Goal: Information Seeking & Learning: Learn about a topic

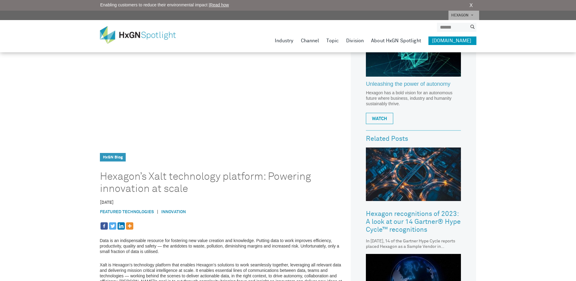
scroll to position [80, 0]
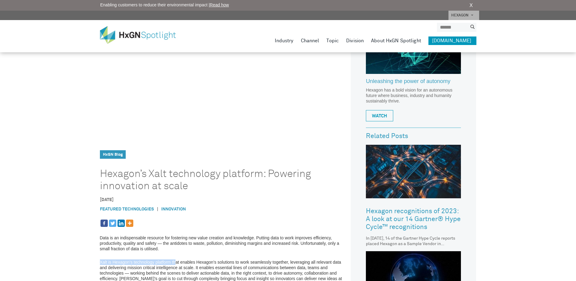
drag, startPoint x: 100, startPoint y: 261, endPoint x: 176, endPoint y: 259, distance: 75.9
click at [176, 259] on p "Xalt is Hexagon’s technology platform that enables Hexagon’s solutions to work …" at bounding box center [224, 272] width 248 height 27
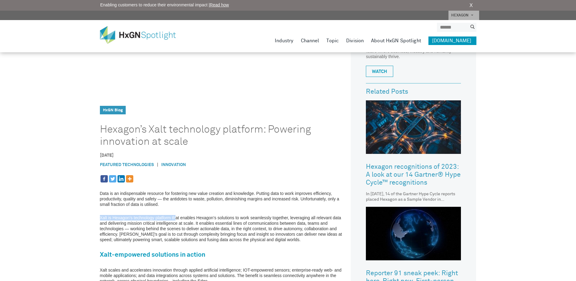
scroll to position [124, 0]
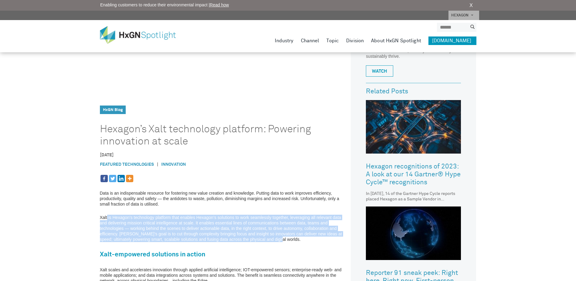
drag, startPoint x: 267, startPoint y: 237, endPoint x: 108, endPoint y: 217, distance: 160.5
click at [108, 217] on p "Xalt is Hexagon’s technology platform that enables Hexagon’s solutions to work …" at bounding box center [224, 227] width 248 height 27
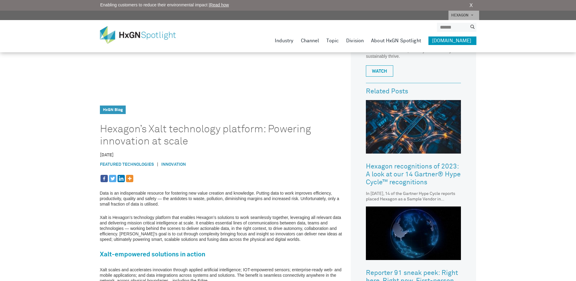
drag, startPoint x: 108, startPoint y: 217, endPoint x: 101, endPoint y: 217, distance: 6.7
click at [101, 217] on p "Xalt is Hexagon’s technology platform that enables Hexagon’s solutions to work …" at bounding box center [224, 227] width 248 height 27
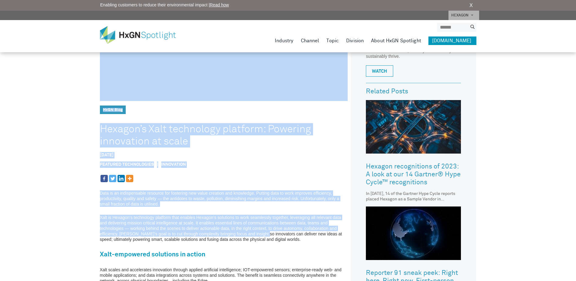
drag, startPoint x: 99, startPoint y: 218, endPoint x: 259, endPoint y: 234, distance: 160.9
click at [259, 234] on div "HxGN SPOTLIGHT > HxGN Blog > Hexagon’s Xalt technology platform: Powering innov…" at bounding box center [288, 167] width 576 height 583
click at [259, 234] on p "Xalt is Hexagon’s technology platform that enables Hexagon’s solutions to work …" at bounding box center [224, 227] width 248 height 27
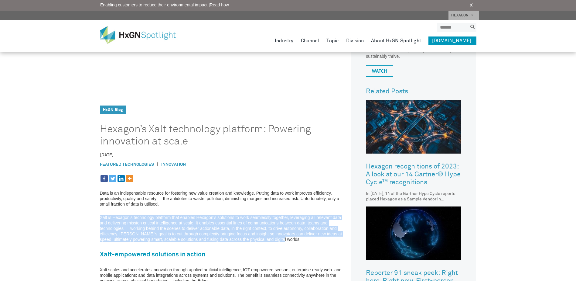
drag, startPoint x: 275, startPoint y: 240, endPoint x: 101, endPoint y: 219, distance: 175.9
click at [101, 219] on p "Xalt is Hexagon’s technology platform that enables Hexagon’s solutions to work …" at bounding box center [224, 227] width 248 height 27
copy p "Xalt is Hexagon’s technology platform that enables Hexagon’s solutions to work …"
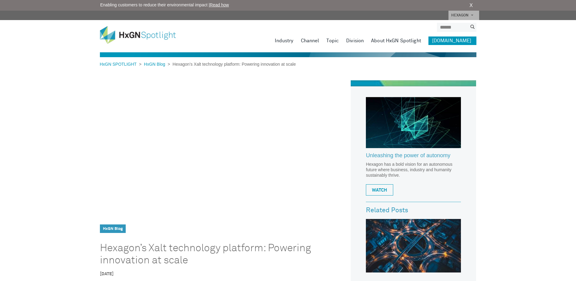
scroll to position [0, 0]
